Goal: Communication & Community: Answer question/provide support

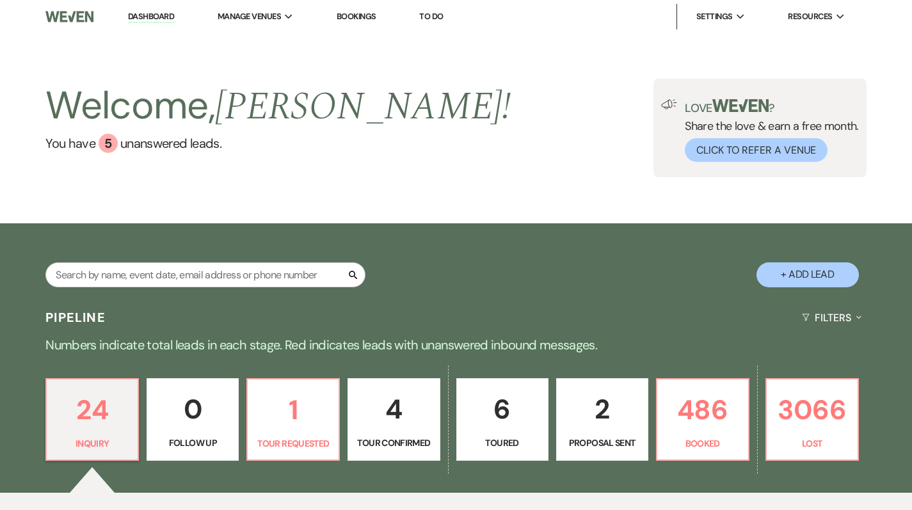
click at [702, 378] on link "486 Booked" at bounding box center [702, 419] width 93 height 83
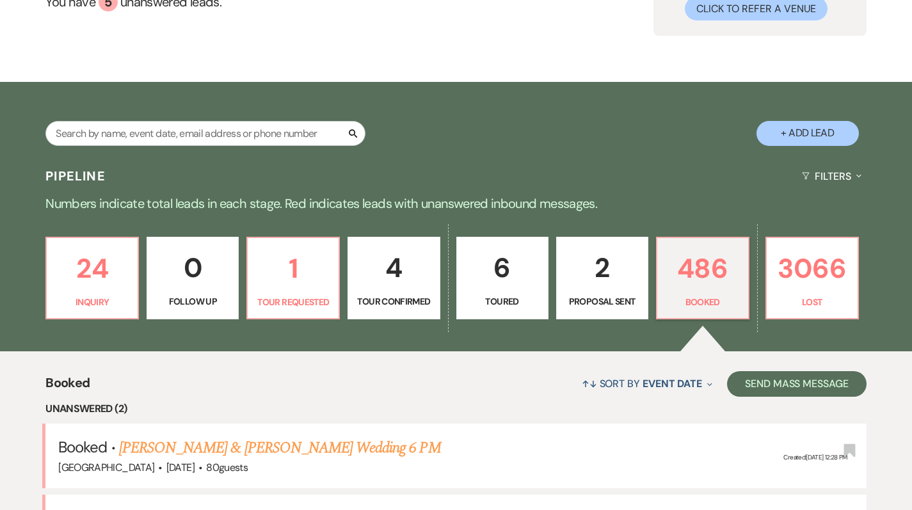
click at [191, 437] on link "[PERSON_NAME] & [PERSON_NAME] Wedding 6 PM" at bounding box center [280, 448] width 322 height 23
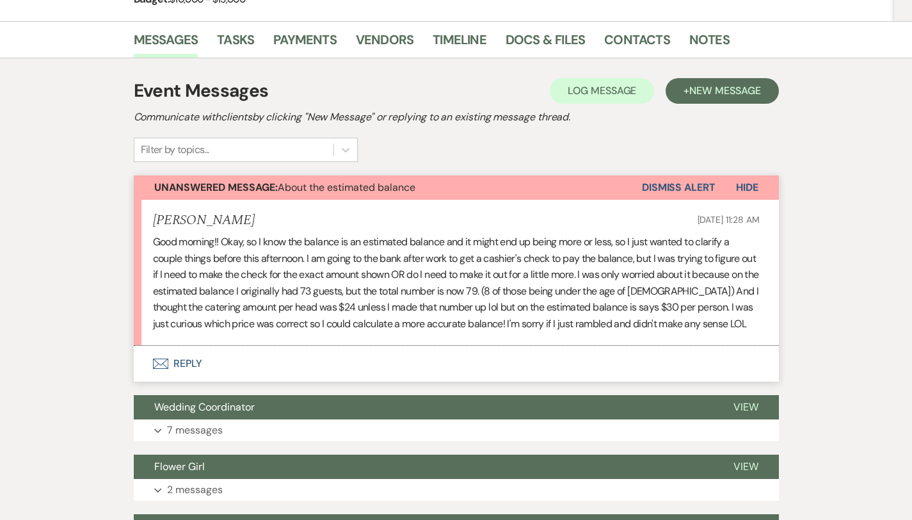
scroll to position [143, 0]
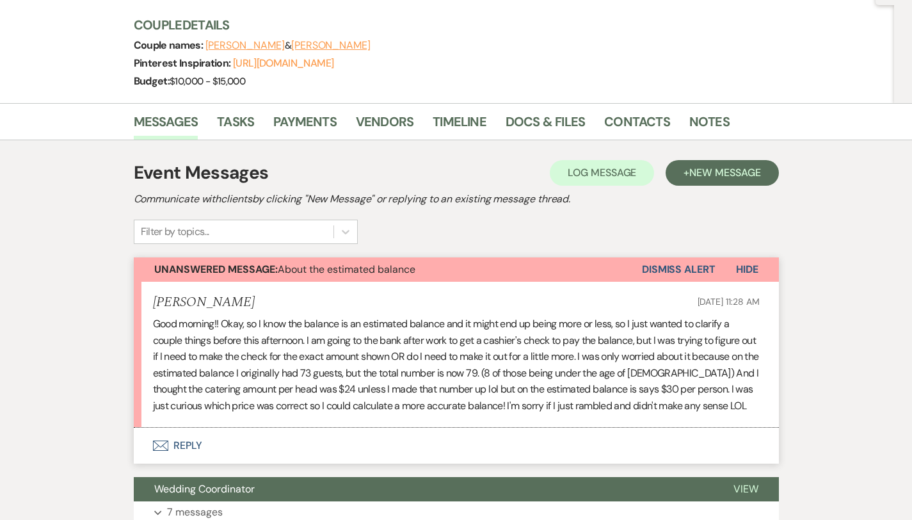
click at [142, 448] on button "Envelope Reply" at bounding box center [456, 446] width 645 height 36
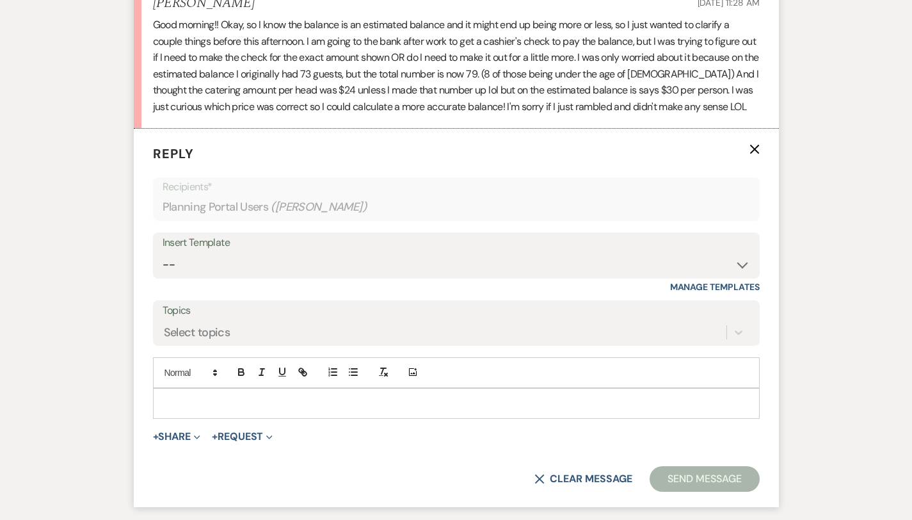
scroll to position [443, 0]
click at [268, 399] on p at bounding box center [456, 403] width 586 height 14
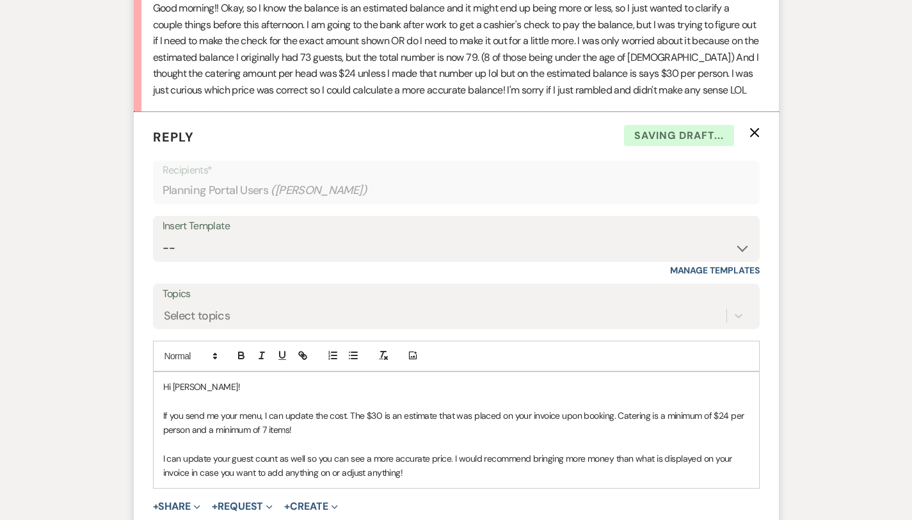
scroll to position [461, 0]
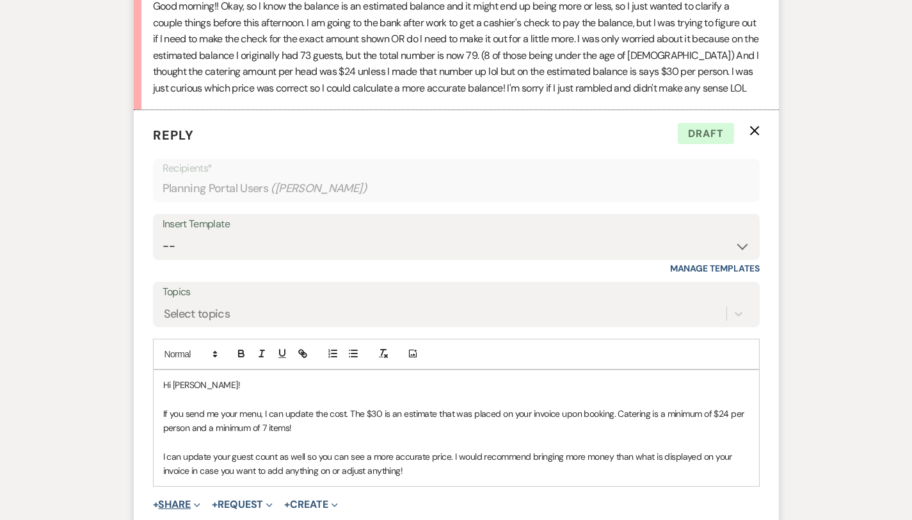
click at [153, 506] on button "+ Share Expand" at bounding box center [177, 504] width 48 height 10
click at [153, 500] on button "+ Share Collapse" at bounding box center [177, 504] width 48 height 10
click at [153, 501] on button "+ Share Expand" at bounding box center [177, 504] width 48 height 10
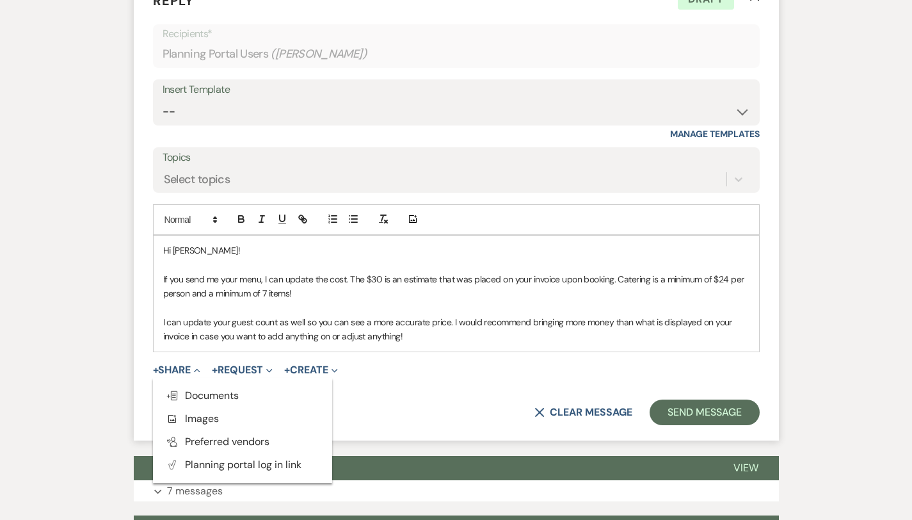
scroll to position [595, 0]
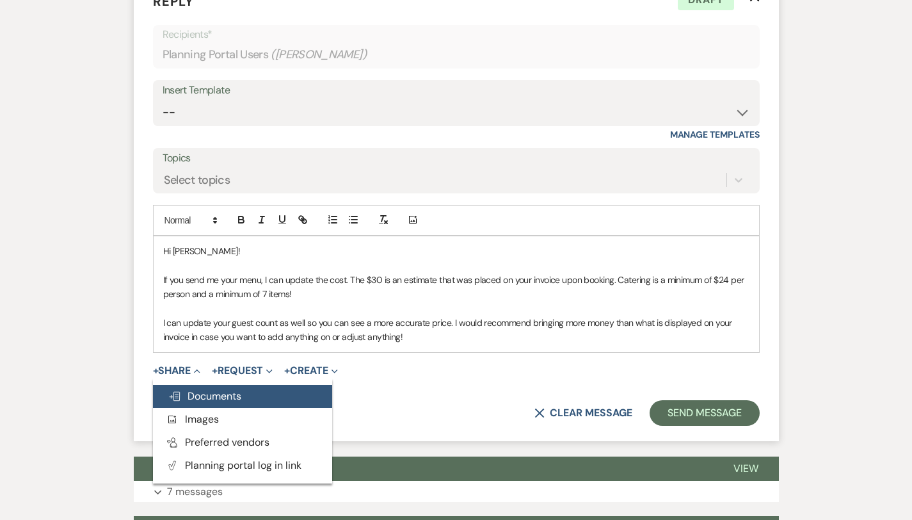
click at [168, 393] on span "Doc Upload Documents" at bounding box center [204, 395] width 73 height 13
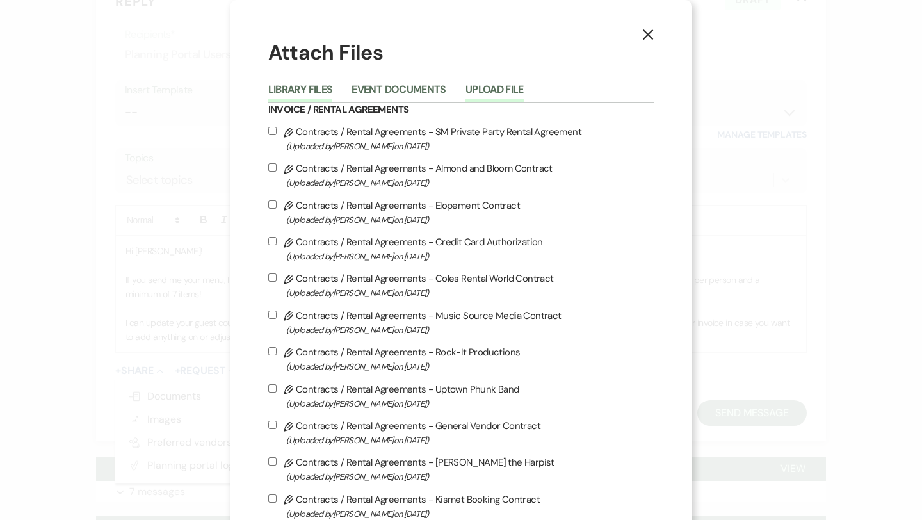
click at [484, 92] on button "Upload File" at bounding box center [494, 93] width 58 height 18
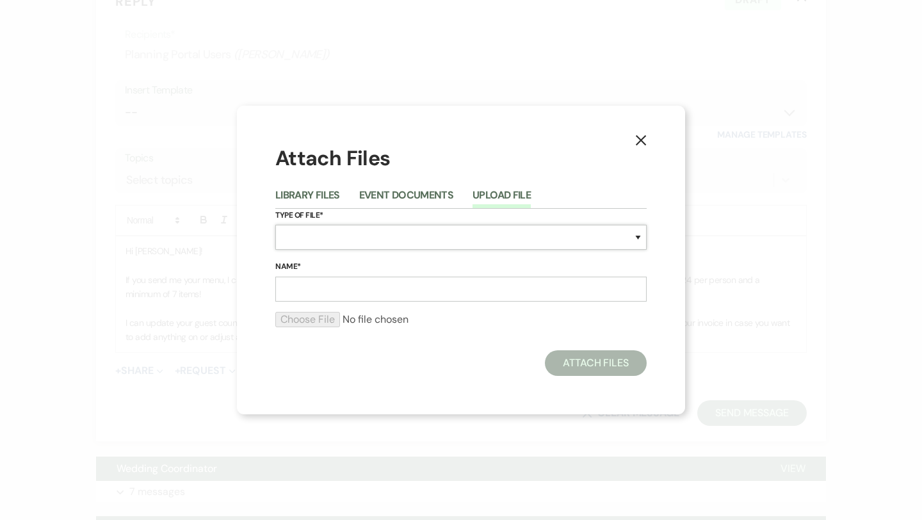
click at [339, 239] on select "Special Event Insurance Vendor Certificate of Insurance Contracts / Rental Agre…" at bounding box center [460, 237] width 371 height 25
select select "0"
click at [478, 295] on input "Name*" at bounding box center [460, 289] width 371 height 25
type input "invoice 2767"
click at [296, 314] on input "file" at bounding box center [460, 319] width 371 height 15
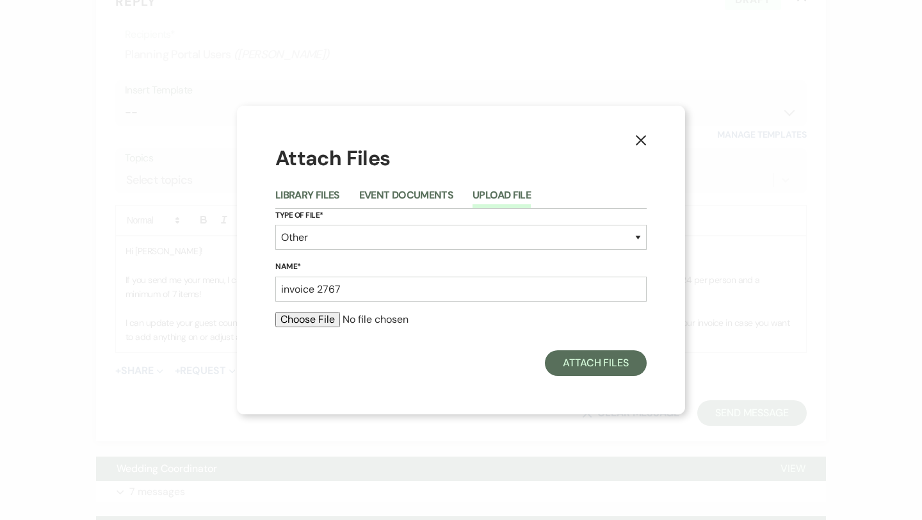
type input "C:\fakepath\Invoice 2767 (1).pdf"
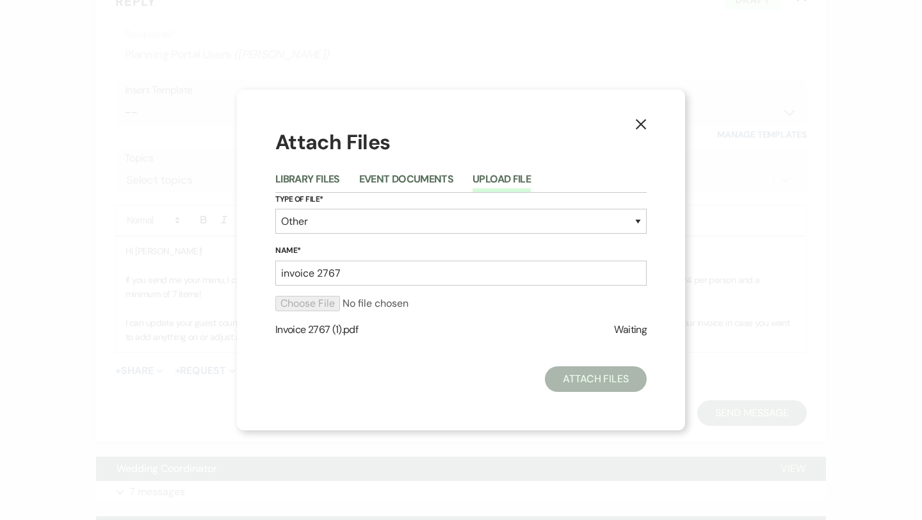
click at [749, 266] on div "X Attach Files Library Files Event Documents Upload File Type of File* Special …" at bounding box center [461, 260] width 922 height 520
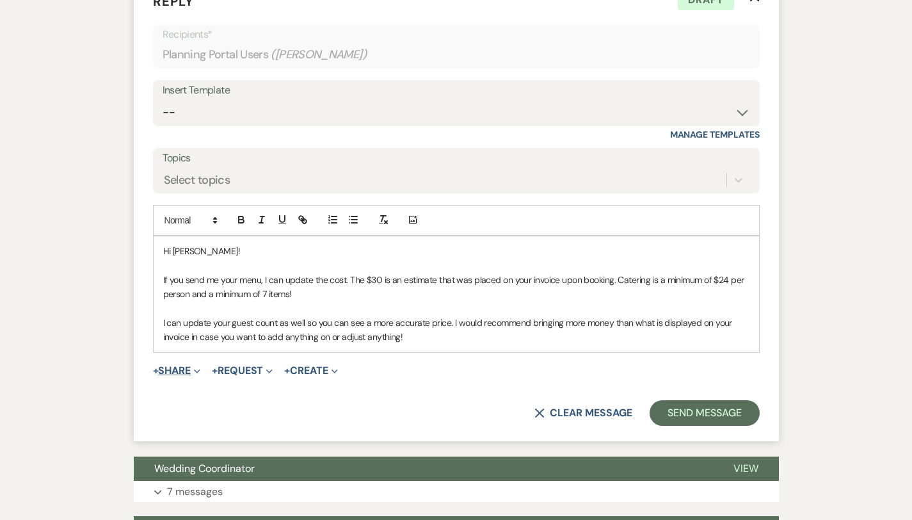
click at [153, 372] on button "+ Share Expand" at bounding box center [177, 371] width 48 height 10
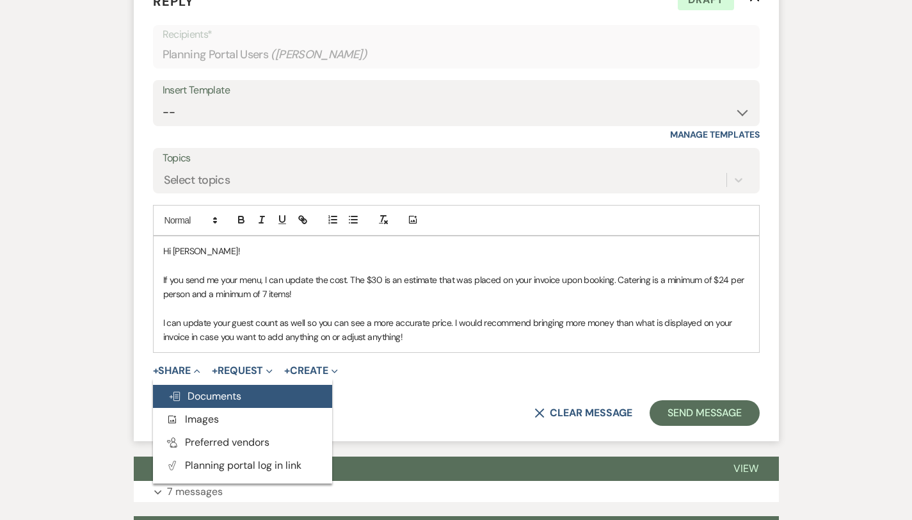
click at [168, 389] on span "Doc Upload Documents" at bounding box center [204, 395] width 73 height 13
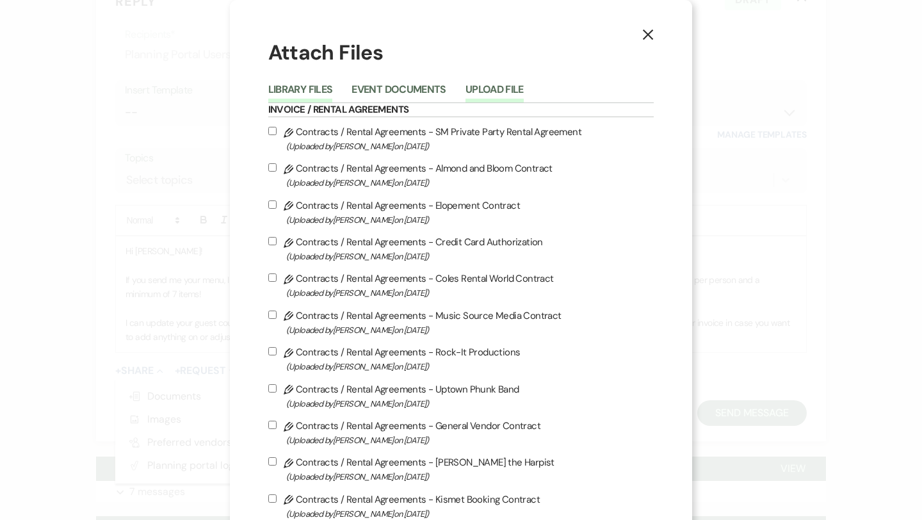
click at [475, 84] on button "Upload File" at bounding box center [494, 93] width 58 height 18
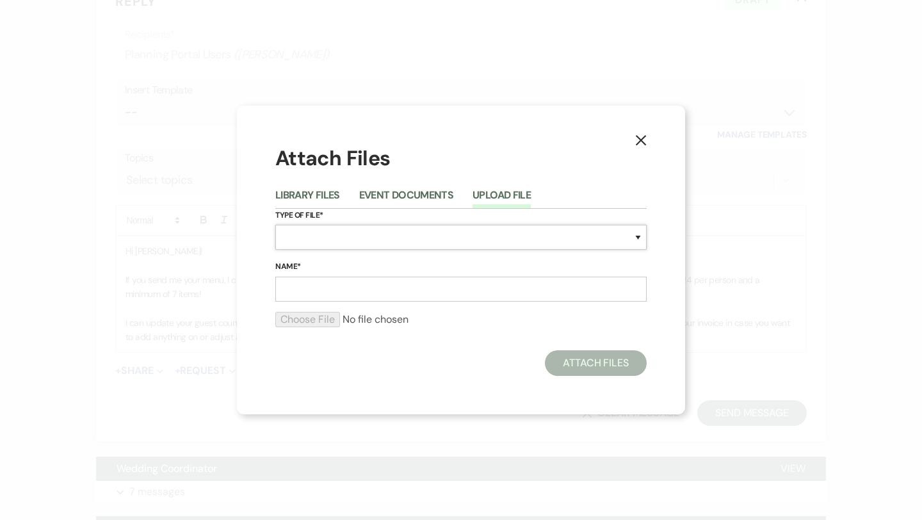
click at [383, 238] on select "Special Event Insurance Vendor Certificate of Insurance Contracts / Rental Agre…" at bounding box center [460, 237] width 371 height 25
select select "22"
click at [334, 293] on input "Name*" at bounding box center [460, 289] width 371 height 25
type input "invoice 2767"
click at [311, 321] on input "file" at bounding box center [460, 319] width 371 height 15
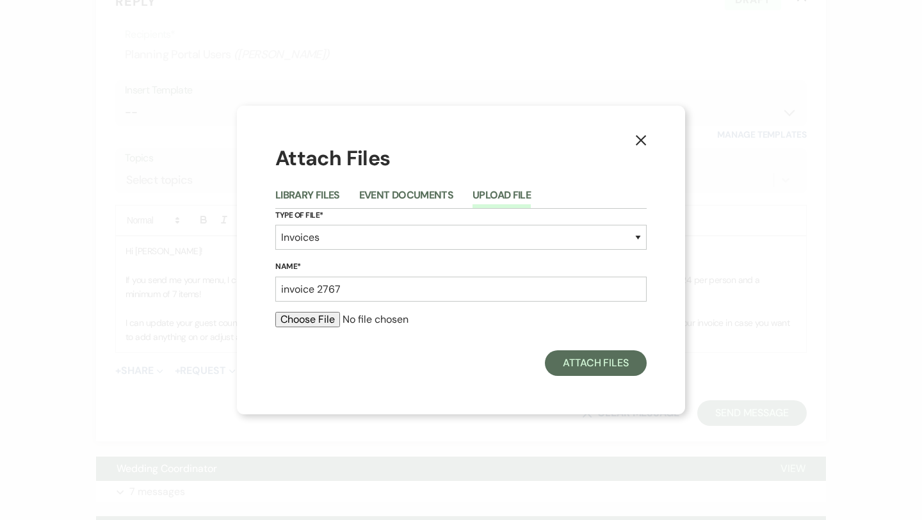
type input "C:\fakepath\Invoice 2767 (1).pdf"
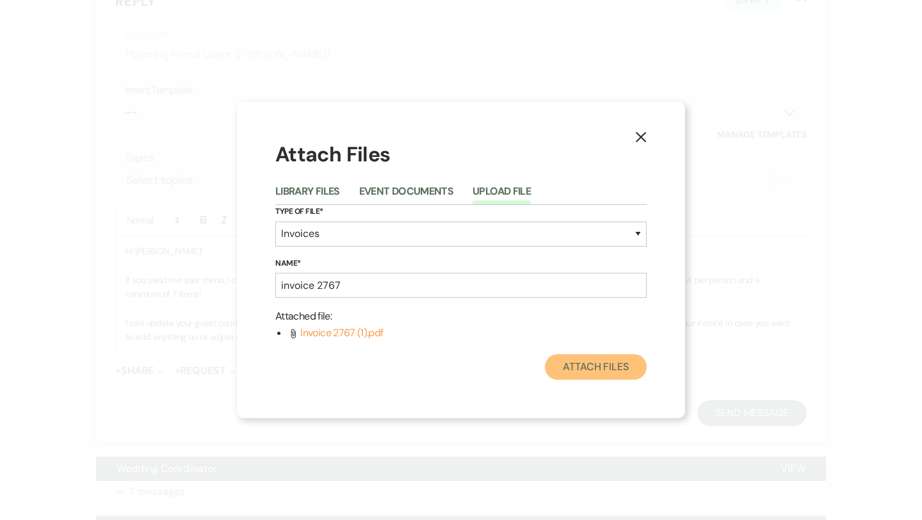
click at [574, 375] on button "Attach Files" at bounding box center [596, 367] width 102 height 26
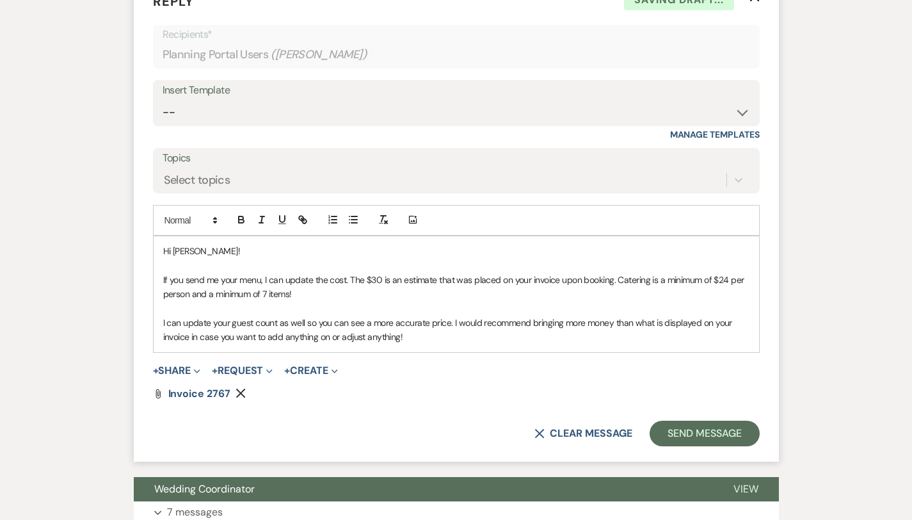
click at [163, 323] on p "I can update your guest count as well so you can see a more accurate price. I w…" at bounding box center [456, 330] width 586 height 29
click at [163, 325] on p "I update your guest count as well so you can see a more accurate price. I would…" at bounding box center [456, 330] width 586 height 29
click at [289, 342] on p "I updated your guest count as well so you can see a more accurate price. I woul…" at bounding box center [456, 330] width 586 height 29
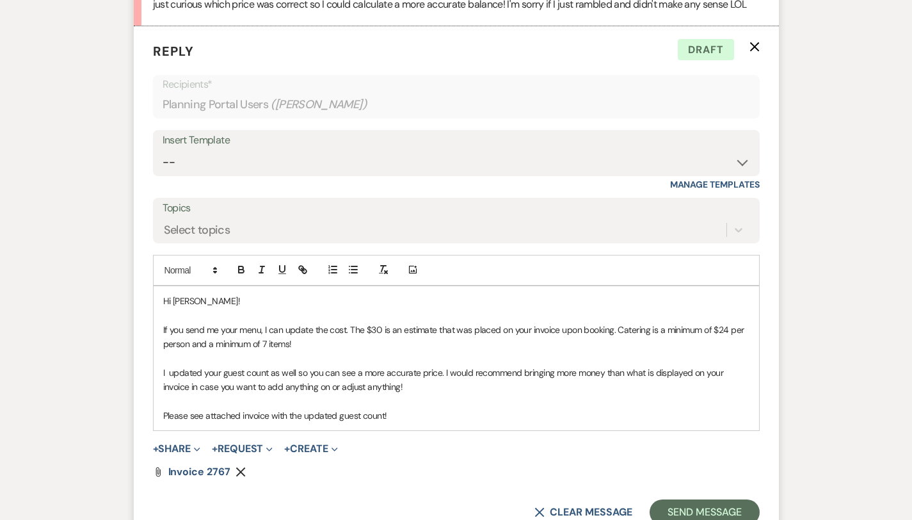
scroll to position [591, 0]
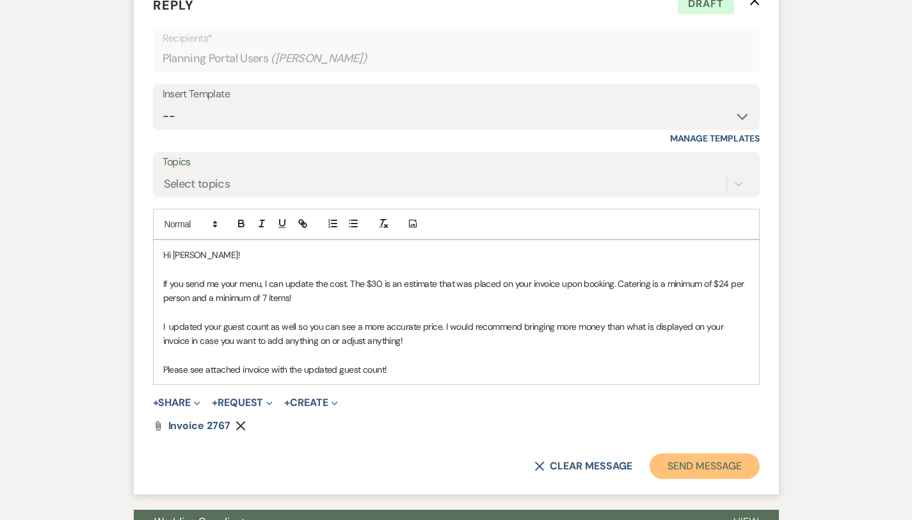
click at [748, 466] on button "Send Message" at bounding box center [704, 466] width 109 height 26
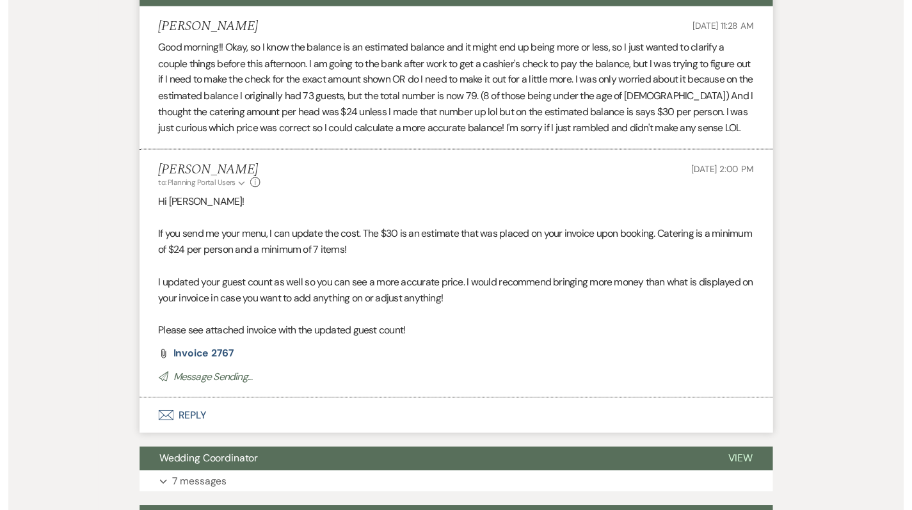
scroll to position [0, 0]
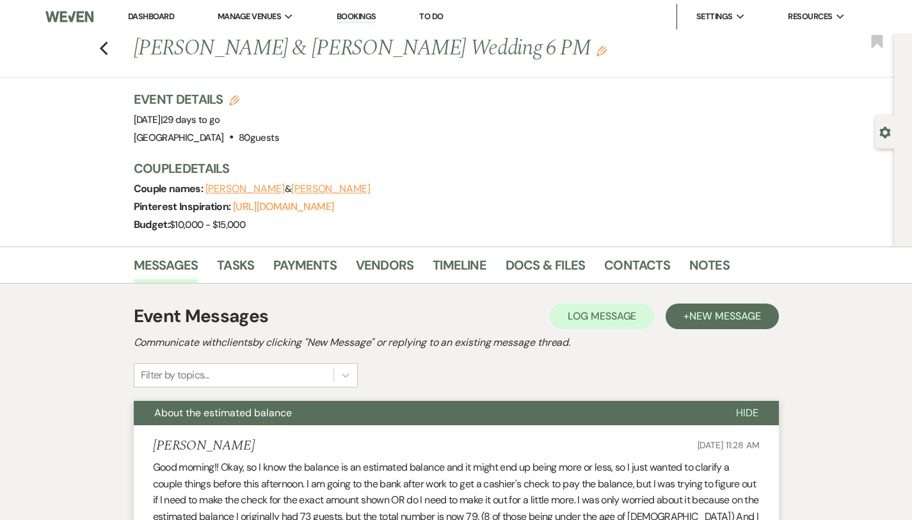
click at [154, 15] on link "Dashboard" at bounding box center [151, 16] width 46 height 11
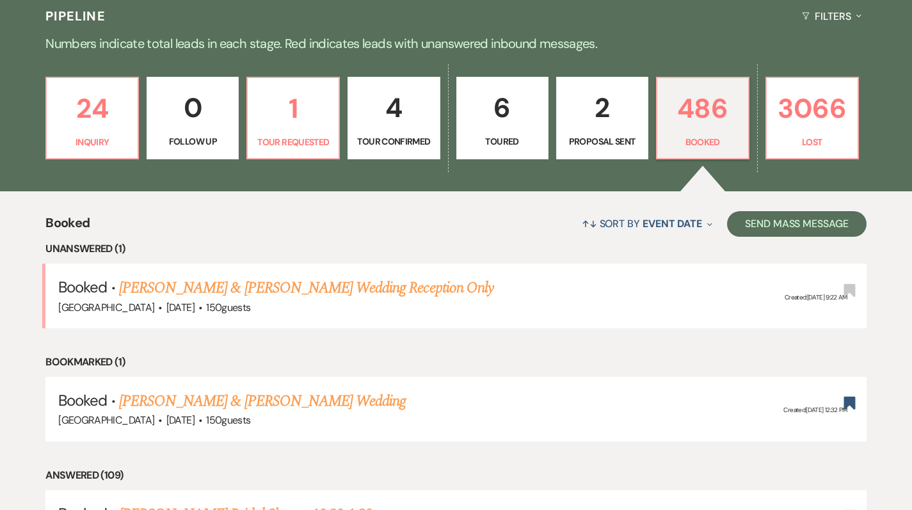
scroll to position [326, 0]
